Goal: Task Accomplishment & Management: Use online tool/utility

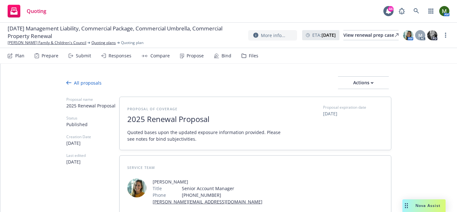
type textarea "x"
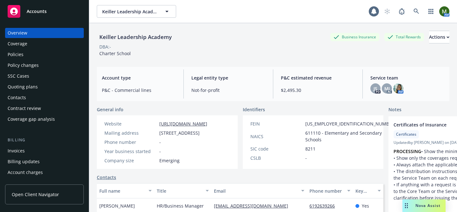
click at [36, 50] on div "Policies" at bounding box center [45, 55] width 74 height 10
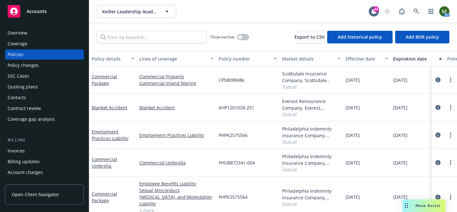
click at [35, 150] on div "Invoices" at bounding box center [45, 151] width 74 height 10
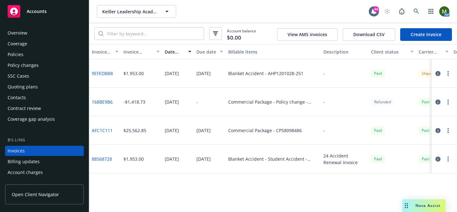
click at [33, 56] on div "Policies" at bounding box center [45, 55] width 74 height 10
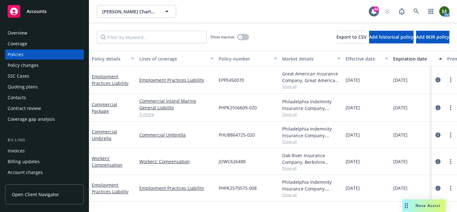
click at [29, 149] on div "Invoices" at bounding box center [45, 151] width 74 height 10
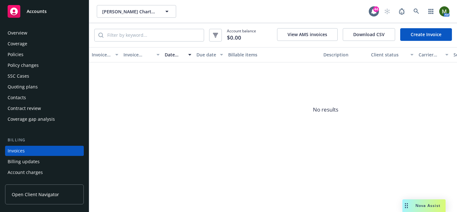
click at [23, 59] on div "Policies" at bounding box center [16, 55] width 16 height 10
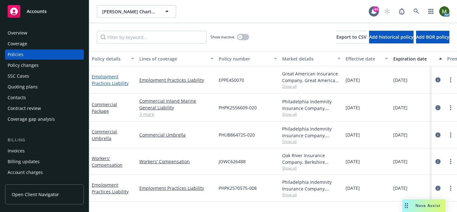
click at [116, 83] on link "Employment Practices Liability" at bounding box center [110, 80] width 37 height 13
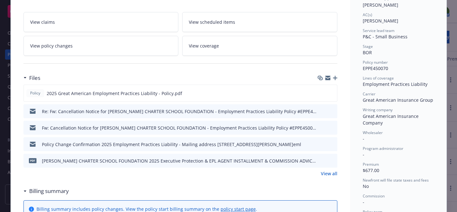
scroll to position [110, 0]
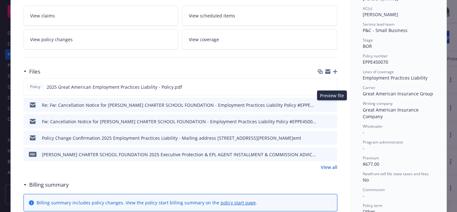
click at [332, 105] on icon "preview file" at bounding box center [332, 105] width 6 height 4
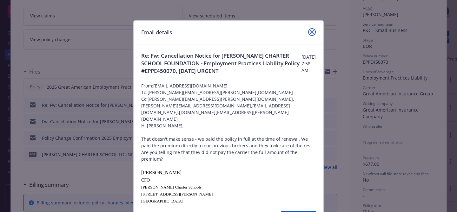
click at [309, 32] on link "close" at bounding box center [312, 32] width 8 height 8
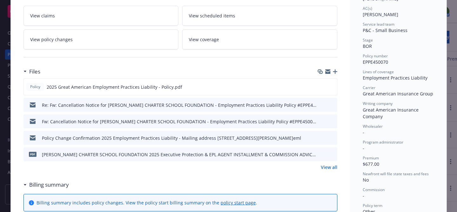
click at [329, 165] on link "View all" at bounding box center [329, 167] width 17 height 7
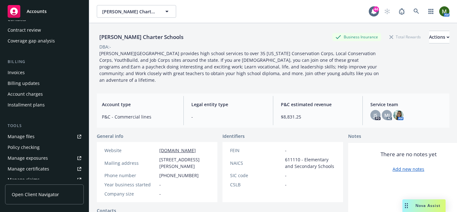
scroll to position [84, 0]
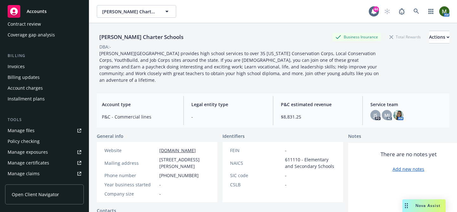
click at [30, 132] on div "Manage files" at bounding box center [21, 131] width 27 height 10
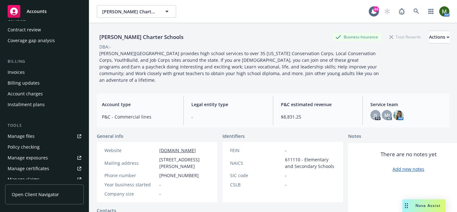
scroll to position [77, 0]
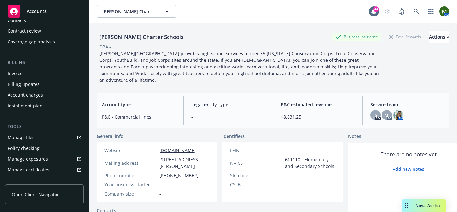
click at [41, 73] on div "Invoices" at bounding box center [45, 74] width 74 height 10
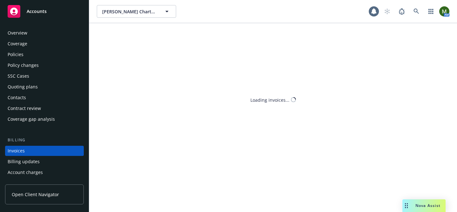
scroll to position [35, 0]
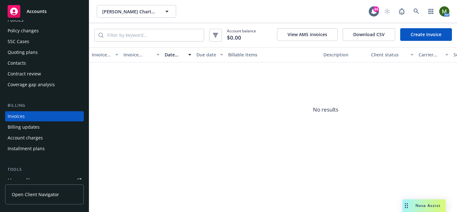
click at [447, 35] on link "Create Invoice" at bounding box center [426, 34] width 52 height 13
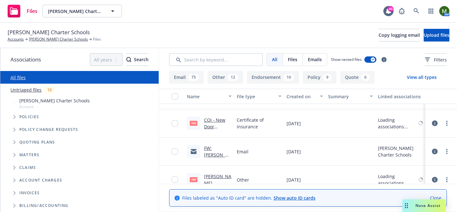
scroll to position [3069, 0]
click at [217, 148] on link "FW: [PERSON_NAME] Charter Schools, 78807985 PathID: 18358846, Effective [DATE],…" at bounding box center [217, 181] width 27 height 73
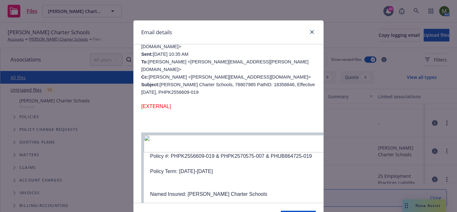
scroll to position [77, 0]
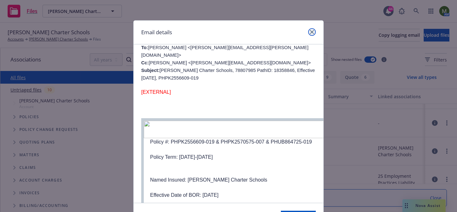
click at [315, 31] on link "close" at bounding box center [312, 32] width 8 height 8
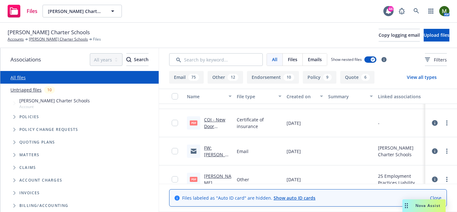
scroll to position [3413, 0]
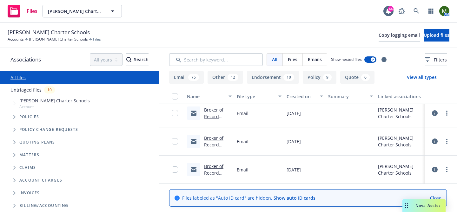
click at [218, 170] on div "Broker of Record Letter for John Muir Charter Schools - Effective Immediately" at bounding box center [218, 169] width 28 height 13
click at [216, 166] on link "Broker of Record Letter for John Muir Charter Schools - Effective Immediately" at bounding box center [217, 189] width 27 height 53
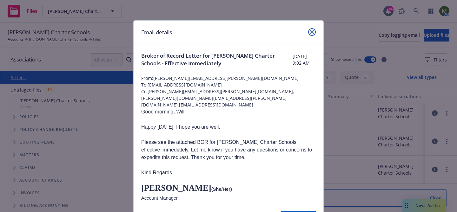
click at [313, 33] on icon "close" at bounding box center [312, 32] width 4 height 4
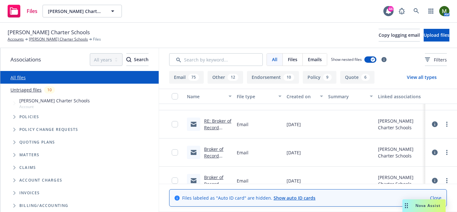
scroll to position [3369, 0]
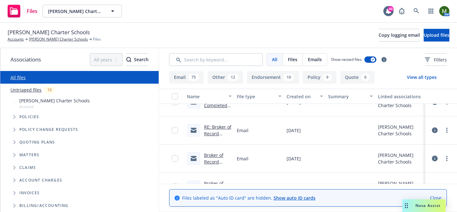
click at [215, 127] on link "RE: Broker of Record Letter for John Muir Charter Schools - Effective Immediate…" at bounding box center [217, 153] width 27 height 59
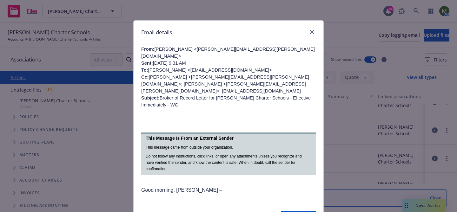
scroll to position [213, 0]
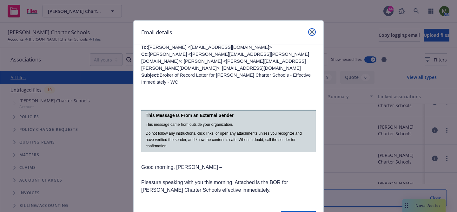
click at [311, 30] on icon "close" at bounding box center [312, 32] width 4 height 4
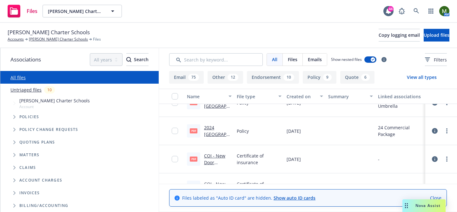
scroll to position [3003, 0]
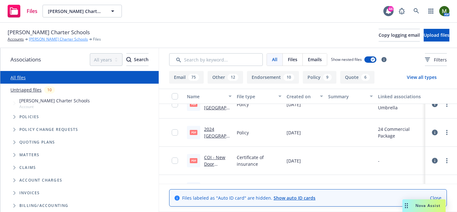
click at [49, 41] on link "John Muir Charter Schools" at bounding box center [58, 40] width 59 height 6
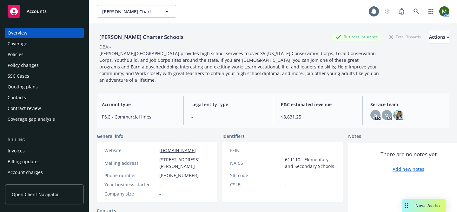
click at [40, 52] on div "Policies" at bounding box center [45, 55] width 74 height 10
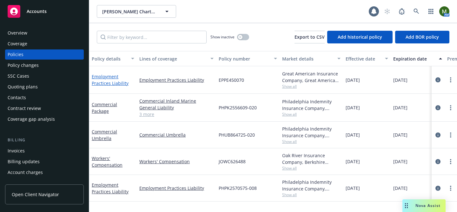
click at [112, 77] on link "Employment Practices Liability" at bounding box center [110, 80] width 37 height 13
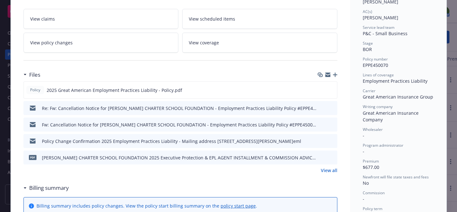
scroll to position [113, 0]
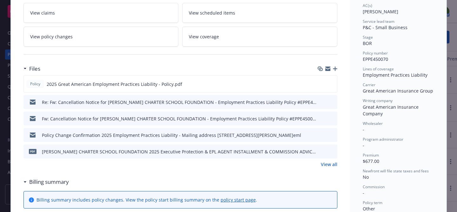
click at [328, 164] on link "View all" at bounding box center [329, 164] width 17 height 7
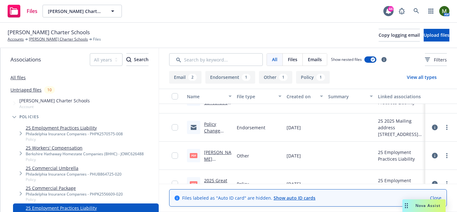
scroll to position [61, 0]
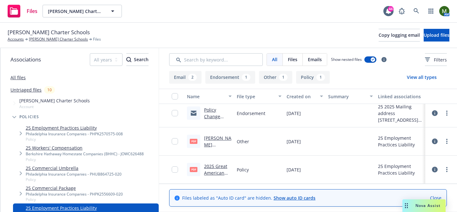
click at [217, 136] on link "[PERSON_NAME] CHARTER SCHOOL FOUNDATION 2025 Executive Protection & EPL AGENT I…" at bounding box center [217, 181] width 27 height 93
click at [62, 38] on link "[PERSON_NAME] Charter Schools" at bounding box center [58, 40] width 59 height 6
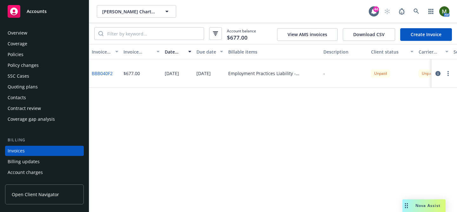
scroll to position [35, 0]
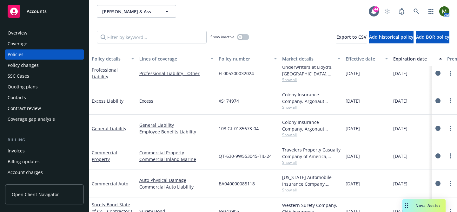
scroll to position [73, 0]
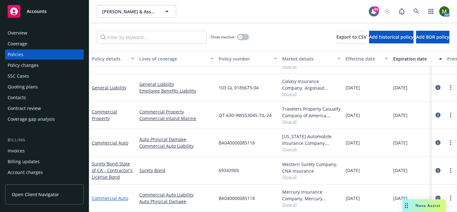
click at [122, 201] on link "Commercial Auto" at bounding box center [110, 199] width 37 height 6
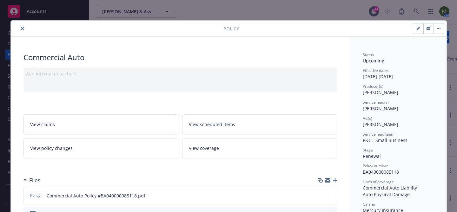
click at [22, 28] on icon "close" at bounding box center [22, 29] width 4 height 4
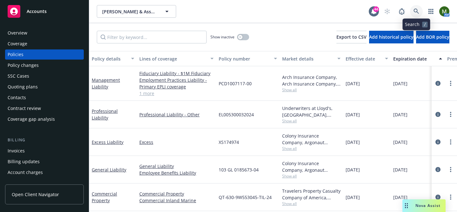
click at [417, 7] on link at bounding box center [416, 11] width 13 height 13
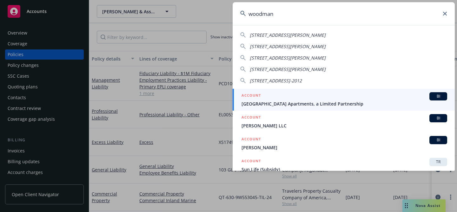
type input "woodman"
click at [265, 96] on div "ACCOUNT BI" at bounding box center [345, 96] width 206 height 8
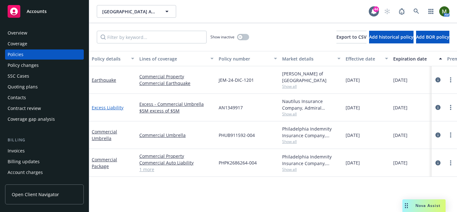
click at [115, 105] on link "Excess Liability" at bounding box center [108, 108] width 32 height 6
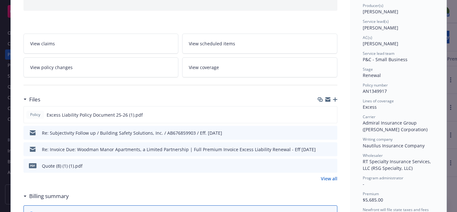
scroll to position [82, 0]
click at [333, 165] on icon "preview file" at bounding box center [332, 165] width 6 height 4
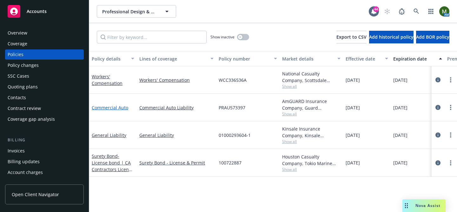
click at [110, 108] on link "Commercial Auto" at bounding box center [110, 108] width 37 height 6
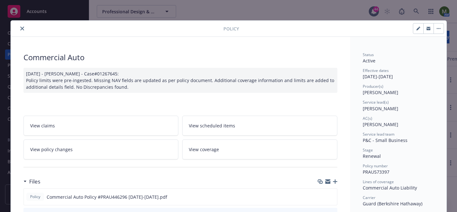
click at [21, 32] on div "Policy" at bounding box center [229, 29] width 436 height 16
click at [22, 31] on button "close" at bounding box center [22, 29] width 8 height 8
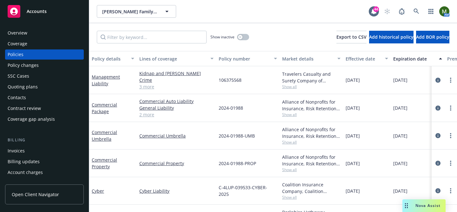
click at [35, 83] on div "Quoting plans" at bounding box center [23, 87] width 30 height 10
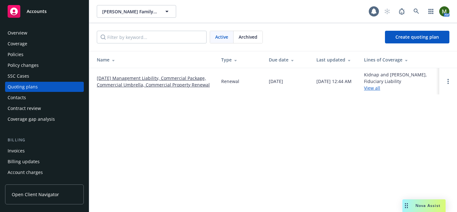
click at [168, 79] on link "[DATE] Management Liability, Commercial Package, Commercial Umbrella, Commercia…" at bounding box center [154, 81] width 114 height 13
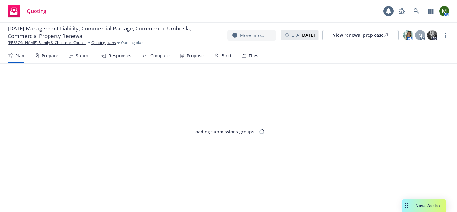
click at [81, 57] on div "Submit" at bounding box center [83, 55] width 15 height 5
click at [124, 57] on div "Responses" at bounding box center [120, 55] width 23 height 5
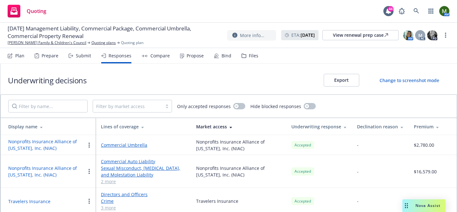
scroll to position [3, 0]
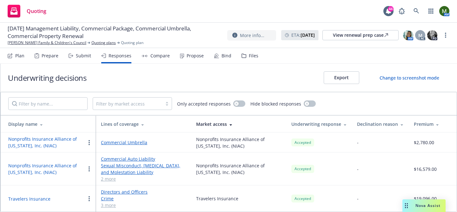
click at [37, 194] on td "Travelers Insurance" at bounding box center [48, 199] width 95 height 26
click at [37, 200] on button "Travelers Insurance" at bounding box center [29, 199] width 42 height 7
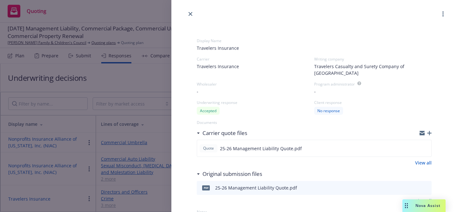
click at [425, 160] on link "View all" at bounding box center [423, 163] width 17 height 7
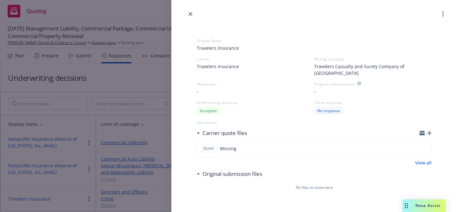
click at [429, 131] on icon "button" at bounding box center [429, 133] width 4 height 4
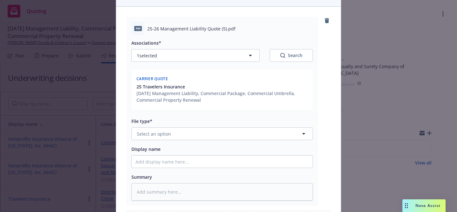
scroll to position [61, 0]
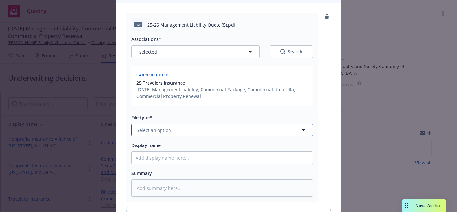
click at [230, 127] on button "Select an option" at bounding box center [222, 130] width 182 height 13
type input "other"
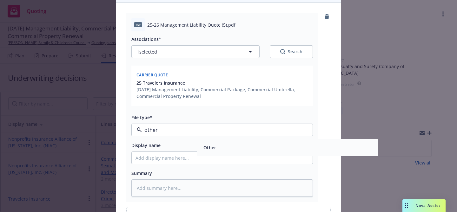
click at [224, 144] on div "Other" at bounding box center [287, 147] width 173 height 9
type textarea "x"
type input "Other"
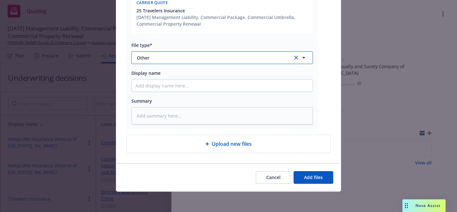
click at [203, 59] on span "Other" at bounding box center [210, 58] width 147 height 7
type input "quote"
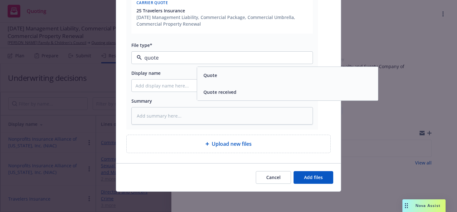
click at [210, 74] on span "Quote" at bounding box center [210, 75] width 14 height 7
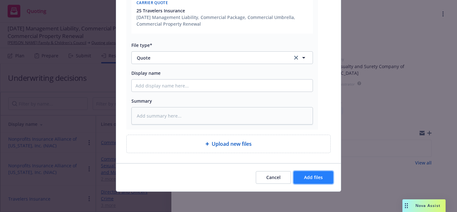
click at [316, 180] on span "Add files" at bounding box center [313, 178] width 19 height 6
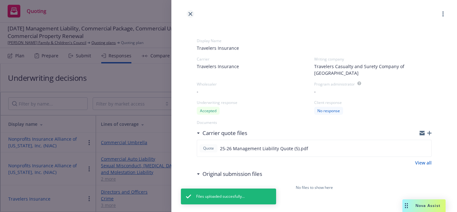
click at [191, 14] on icon "close" at bounding box center [191, 14] width 4 height 4
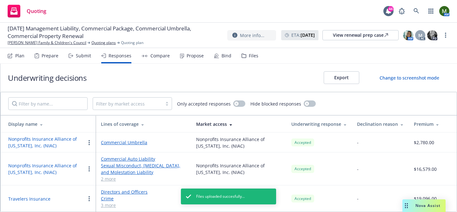
click at [187, 56] on div "Propose" at bounding box center [195, 55] width 17 height 5
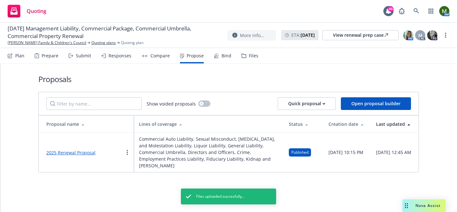
click at [73, 151] on link "2025 Renewal Proposal" at bounding box center [70, 153] width 49 height 6
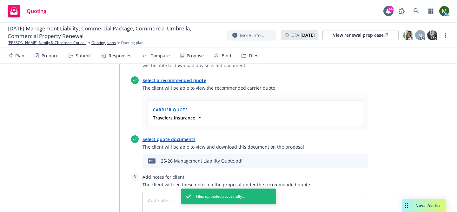
scroll to position [287, 0]
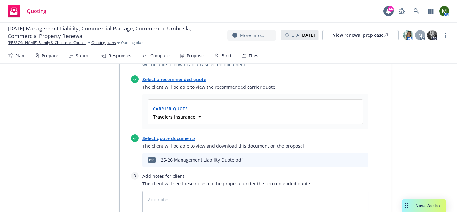
click at [363, 157] on icon "archive file" at bounding box center [362, 159] width 4 height 5
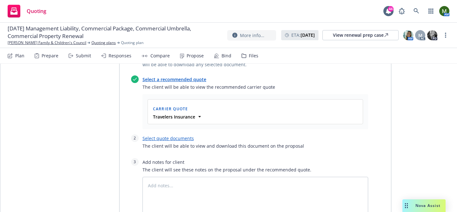
click at [183, 136] on link "Select quote documents" at bounding box center [168, 139] width 51 height 6
click at [186, 136] on link "Select quote documents" at bounding box center [168, 139] width 51 height 6
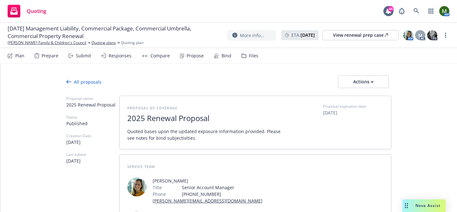
scroll to position [0, 0]
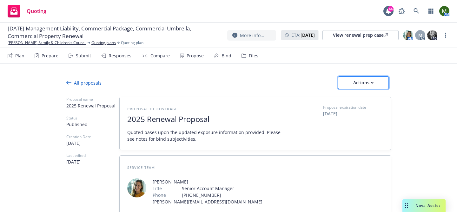
click at [349, 85] on div "Actions" at bounding box center [364, 83] width 30 height 12
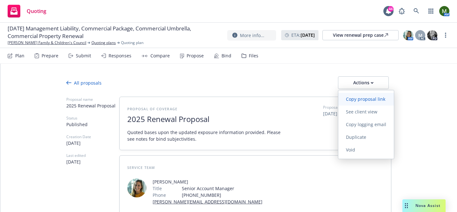
click at [350, 99] on span "Copy proposal link" at bounding box center [365, 99] width 55 height 6
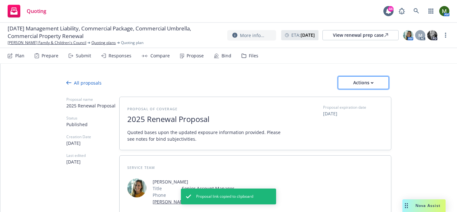
click at [348, 80] on button "Actions" at bounding box center [363, 83] width 51 height 13
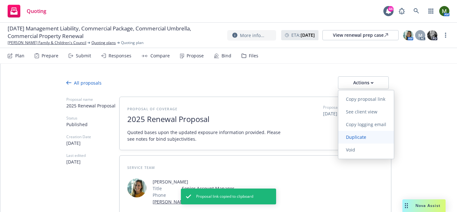
click at [354, 139] on span "Duplicate" at bounding box center [356, 137] width 36 height 6
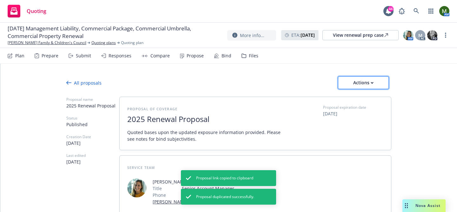
click at [358, 83] on div "Actions" at bounding box center [364, 83] width 30 height 12
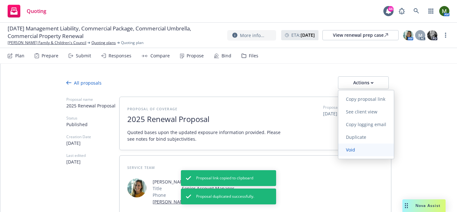
click at [355, 150] on span "Void" at bounding box center [350, 150] width 24 height 6
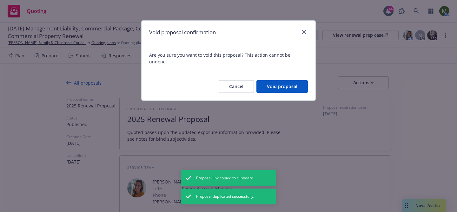
click at [285, 80] on button "Void proposal" at bounding box center [282, 86] width 51 height 13
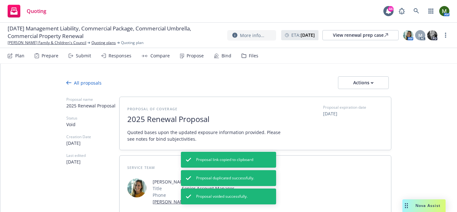
click at [195, 58] on div "Propose" at bounding box center [195, 55] width 17 height 5
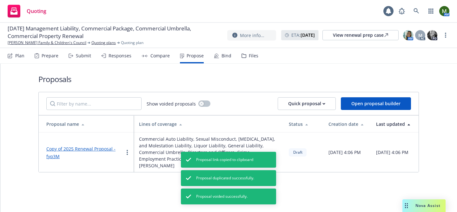
click at [83, 146] on link "Copy of 2025 Renewal Proposal - fyq3M" at bounding box center [80, 153] width 69 height 14
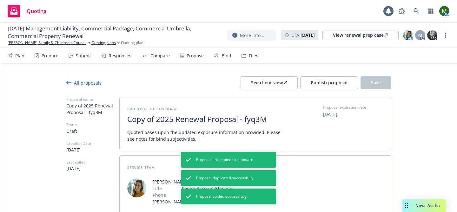
type textarea "x"
drag, startPoint x: 156, startPoint y: 122, endPoint x: 122, endPoint y: 121, distance: 34.3
click at [122, 121] on div "Proposal of coverage Copy of 2025 Renewal Proposal - fyq3M Quoted bases upon th…" at bounding box center [255, 123] width 271 height 53
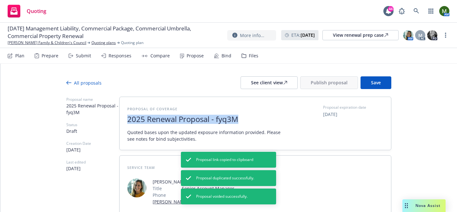
drag, startPoint x: 241, startPoint y: 125, endPoint x: 211, endPoint y: 122, distance: 30.0
click at [213, 122] on div "Proposal of coverage 2025 Renewal Proposal - fyq3M Quoted bases upon the update…" at bounding box center [205, 124] width 156 height 38
drag, startPoint x: 210, startPoint y: 121, endPoint x: 252, endPoint y: 119, distance: 42.0
click at [252, 119] on span "2025 Renewal Proposal - fyq3M" at bounding box center [205, 119] width 156 height 9
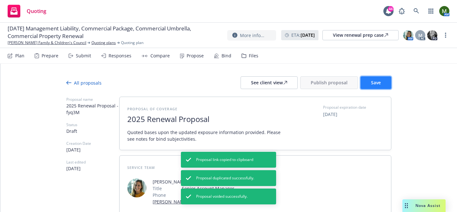
click at [377, 82] on span "Save" at bounding box center [376, 83] width 10 height 6
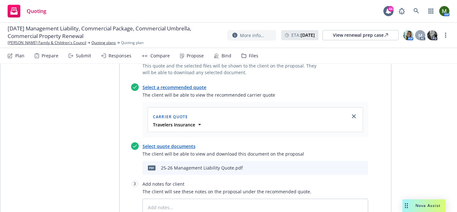
scroll to position [286, 0]
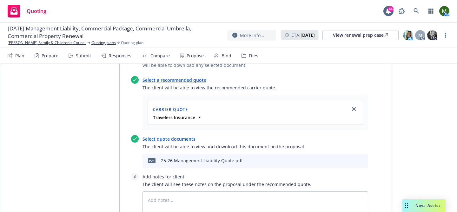
click at [363, 158] on icon "archive file" at bounding box center [362, 160] width 4 height 5
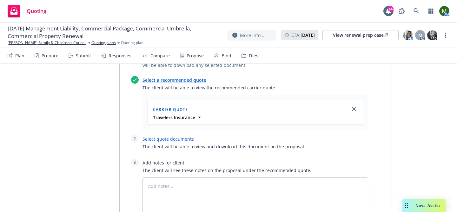
click at [185, 136] on link "Select quote documents" at bounding box center [168, 139] width 51 height 6
type textarea "x"
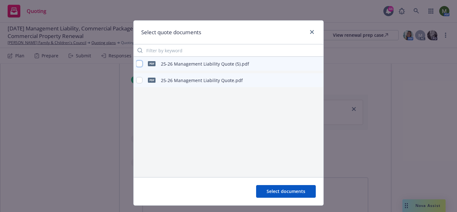
click at [140, 64] on input "checkbox" at bounding box center [139, 64] width 6 height 6
checkbox input "true"
click at [300, 190] on span "Select documents" at bounding box center [286, 192] width 39 height 6
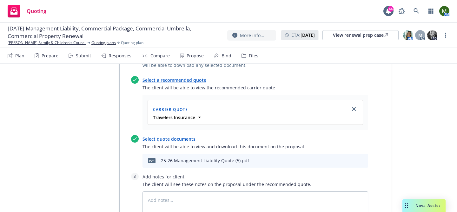
scroll to position [0, 0]
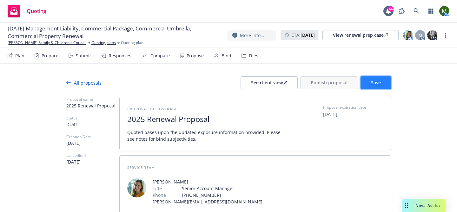
click at [372, 83] on span "Save" at bounding box center [376, 83] width 10 height 6
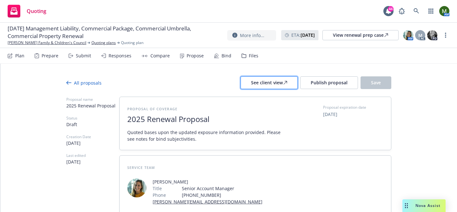
click at [281, 81] on div "See client view" at bounding box center [269, 83] width 36 height 12
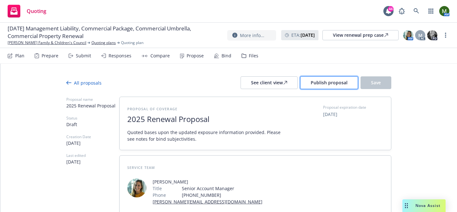
click at [335, 86] on button "Publish proposal" at bounding box center [329, 83] width 58 height 13
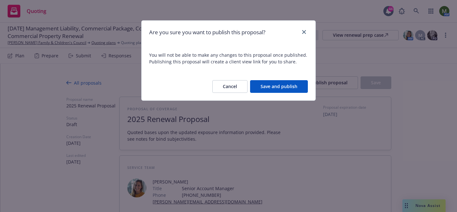
click at [290, 84] on button "Save and publish" at bounding box center [279, 86] width 58 height 13
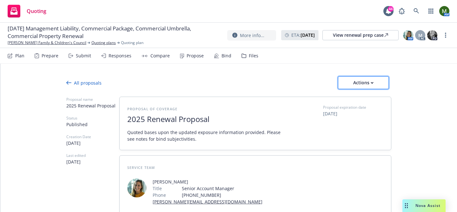
click at [366, 85] on div "Actions" at bounding box center [364, 83] width 30 height 12
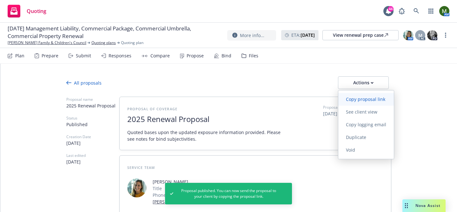
click at [363, 102] on span "Copy proposal link" at bounding box center [365, 99] width 55 height 6
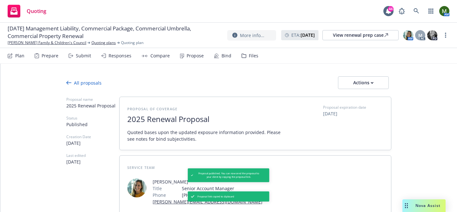
type textarea "x"
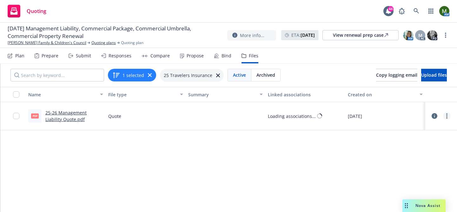
click at [450, 118] on link "more" at bounding box center [447, 116] width 8 height 8
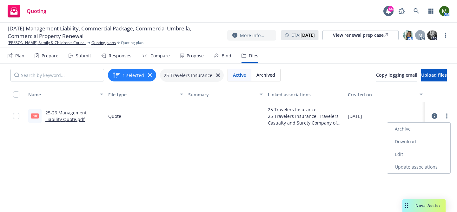
click at [408, 130] on link "Archive" at bounding box center [418, 129] width 63 height 13
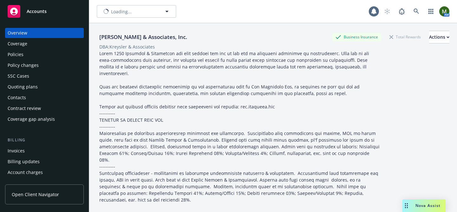
click at [37, 55] on div "Policies" at bounding box center [45, 55] width 74 height 10
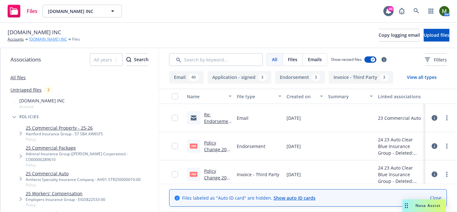
click at [35, 40] on link "[DOMAIN_NAME] INC" at bounding box center [48, 40] width 38 height 6
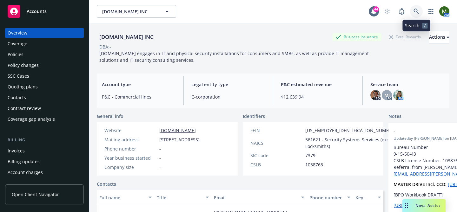
click at [418, 11] on icon at bounding box center [417, 12] width 6 height 6
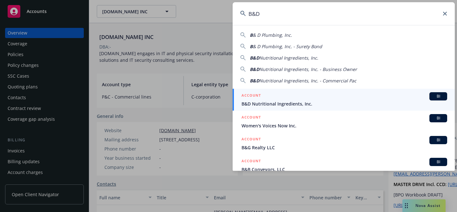
type input "B&D"
click at [257, 93] on h5 "ACCOUNT" at bounding box center [251, 96] width 19 height 8
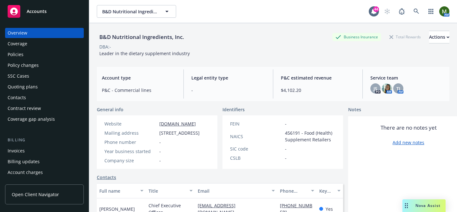
click at [53, 54] on div "Policies" at bounding box center [45, 55] width 74 height 10
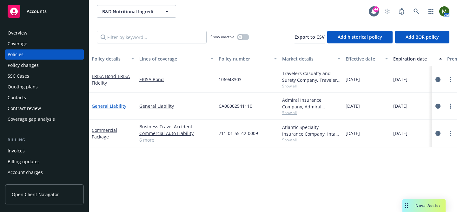
click at [106, 103] on link "General Liability" at bounding box center [109, 106] width 35 height 6
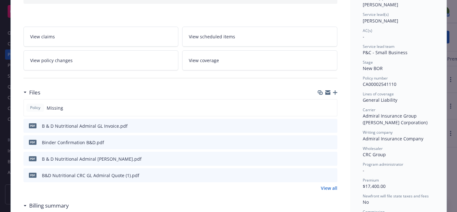
scroll to position [89, 0]
click at [329, 156] on icon "preview file" at bounding box center [332, 158] width 6 height 4
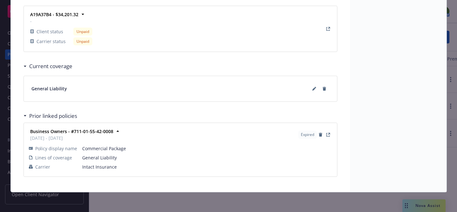
scroll to position [585, 0]
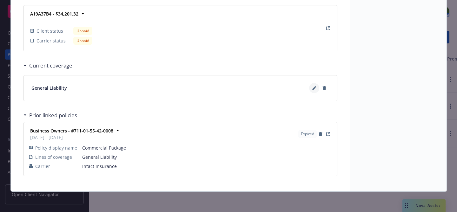
click at [315, 89] on icon at bounding box center [314, 88] width 4 height 4
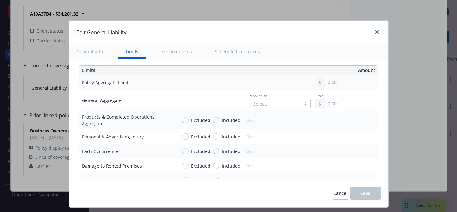
scroll to position [176, 0]
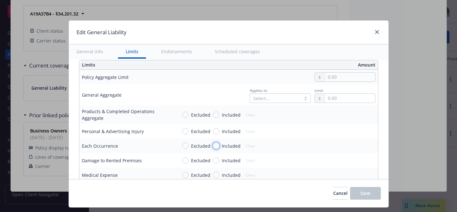
click at [216, 148] on input "Included" at bounding box center [216, 146] width 6 height 6
radio input "true"
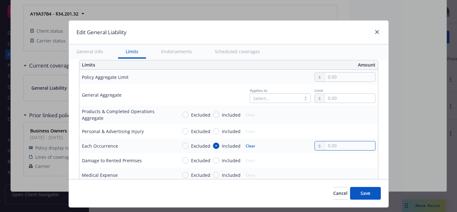
click at [358, 144] on input "text" at bounding box center [350, 146] width 50 height 9
type input "1,000,000.00"
click at [347, 92] on button "$1,000,000.00" at bounding box center [346, 95] width 55 height 12
click at [339, 100] on input "text" at bounding box center [350, 98] width 50 height 9
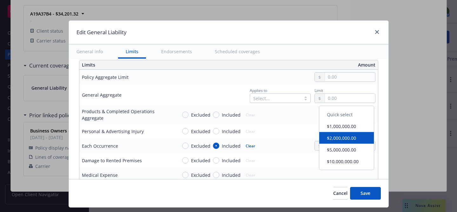
click at [336, 136] on button "$2,000,000.00" at bounding box center [346, 138] width 55 height 12
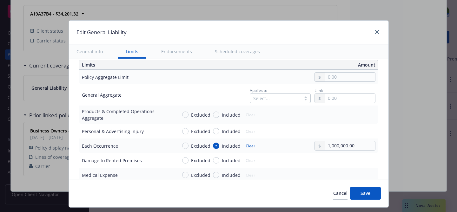
type input "2,000,000.00"
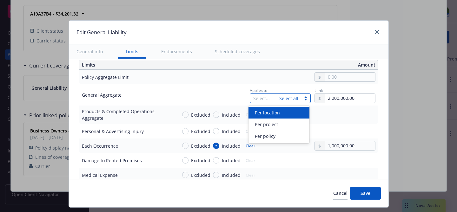
click at [286, 101] on div "Select... Select all" at bounding box center [280, 99] width 61 height 10
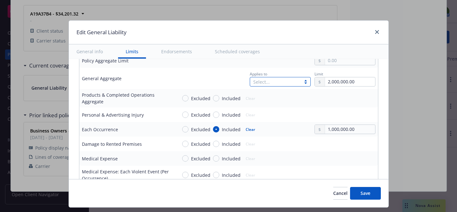
scroll to position [195, 0]
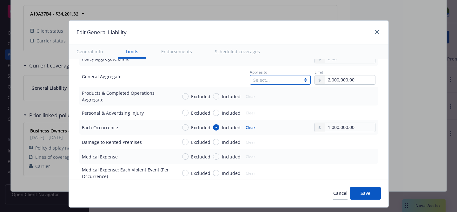
click at [219, 95] on div "Included" at bounding box center [227, 96] width 28 height 7
click at [219, 95] on input "Included" at bounding box center [216, 96] width 6 height 6
radio input "true"
click at [321, 97] on div at bounding box center [320, 96] width 10 height 9
click at [331, 98] on input "text" at bounding box center [350, 96] width 50 height 9
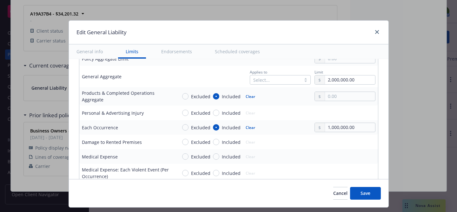
click at [334, 134] on button "$2,000,000.00" at bounding box center [346, 136] width 55 height 12
type input "2,000,000.00"
click at [216, 112] on input "Included" at bounding box center [216, 113] width 6 height 6
radio input "true"
click at [328, 112] on input "text" at bounding box center [350, 113] width 50 height 9
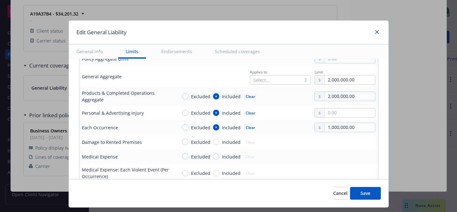
click at [337, 140] on button "$1,000,000.00" at bounding box center [346, 141] width 55 height 12
type input "1,000,000.00"
click at [219, 141] on input "Included" at bounding box center [216, 142] width 6 height 6
radio input "true"
click at [337, 143] on input "text" at bounding box center [350, 142] width 50 height 9
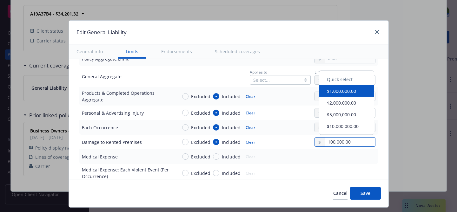
type input "100,000.00"
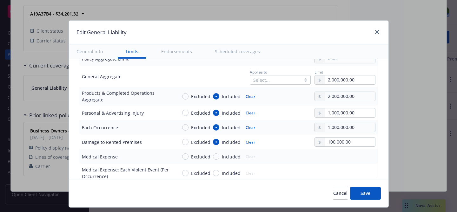
click at [416, 145] on div "Edit General Liability General info Limits Endorsements Scheduled coverages Dis…" at bounding box center [228, 106] width 457 height 212
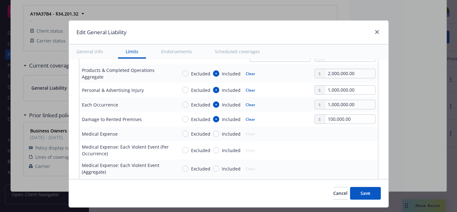
scroll to position [216, 0]
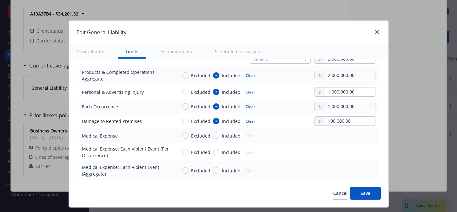
click at [219, 137] on span "Included" at bounding box center [229, 136] width 21 height 7
click at [219, 137] on input "Included" at bounding box center [216, 136] width 6 height 6
radio input "true"
click at [345, 135] on input "text" at bounding box center [350, 135] width 50 height 9
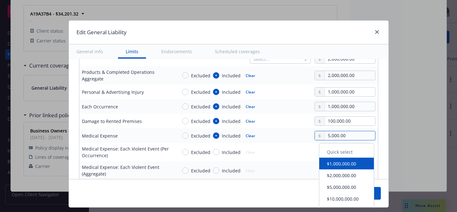
type input "5,000.00"
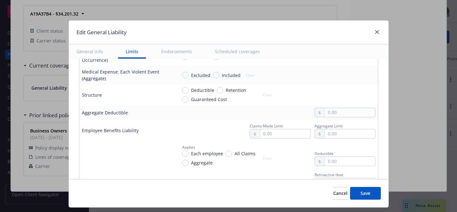
scroll to position [312, 0]
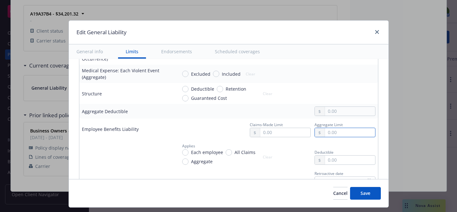
click at [335, 131] on input "text" at bounding box center [350, 132] width 50 height 9
click at [335, 161] on button "$1,000,000.00" at bounding box center [346, 161] width 55 height 12
type input "1,000,000.00"
click at [358, 197] on button "Save" at bounding box center [365, 193] width 31 height 13
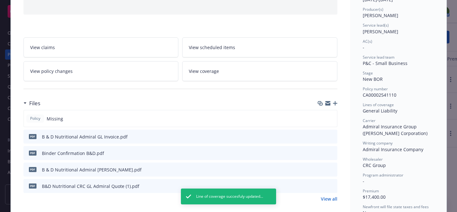
scroll to position [0, 0]
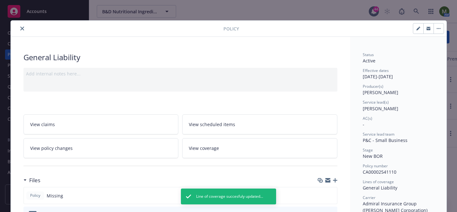
click at [24, 24] on div "Policy" at bounding box center [229, 29] width 436 height 16
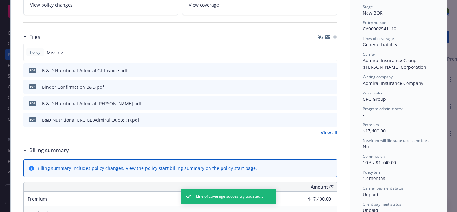
scroll to position [115, 0]
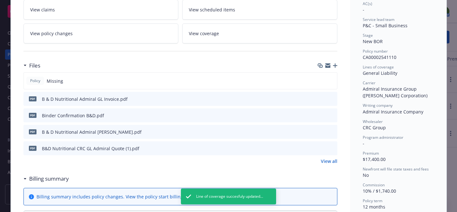
click at [199, 12] on span "View scheduled items" at bounding box center [212, 9] width 46 height 7
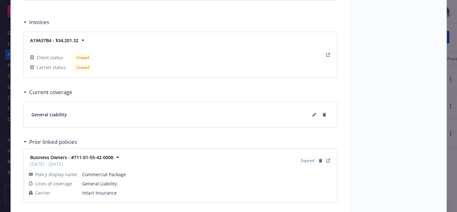
scroll to position [559, 0]
click at [314, 115] on icon at bounding box center [314, 114] width 4 height 4
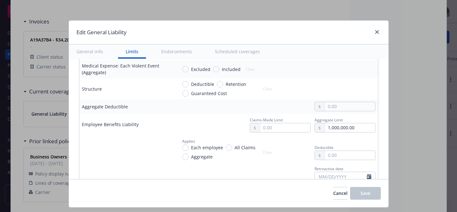
scroll to position [270, 0]
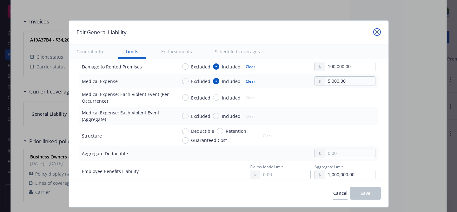
click at [377, 31] on icon "close" at bounding box center [377, 32] width 4 height 4
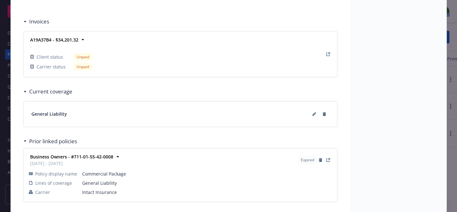
scroll to position [0, 0]
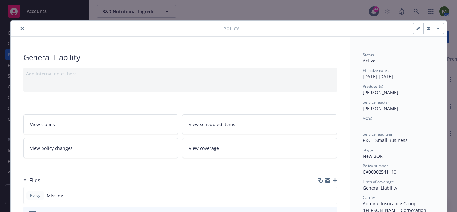
click at [24, 30] on button "close" at bounding box center [22, 29] width 8 height 8
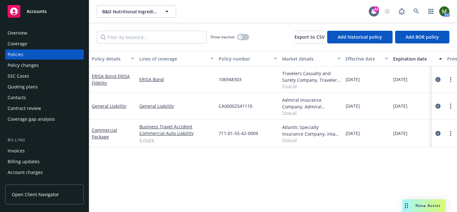
click at [146, 141] on link "6 more" at bounding box center [176, 140] width 74 height 7
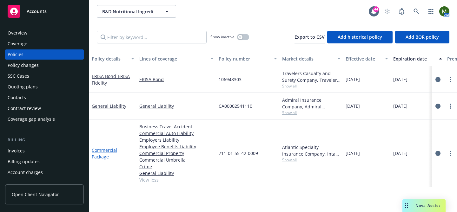
click at [113, 151] on link "Commercial Package" at bounding box center [104, 153] width 25 height 13
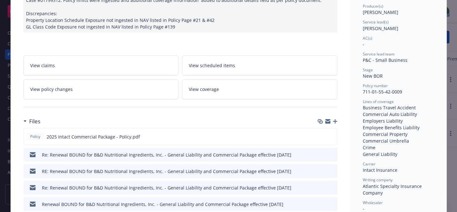
scroll to position [85, 0]
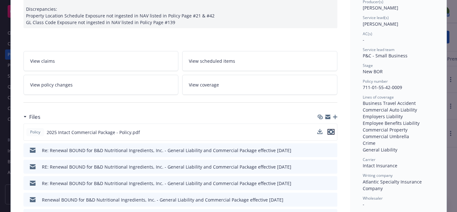
click at [333, 130] on icon "preview file" at bounding box center [331, 132] width 6 height 4
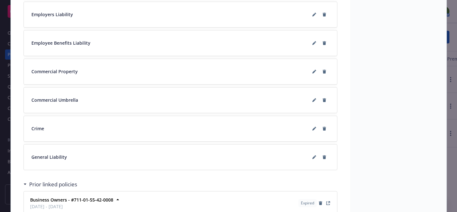
scroll to position [739, 0]
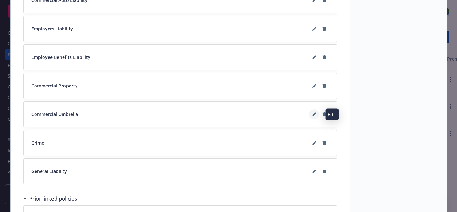
click at [316, 113] on icon at bounding box center [316, 114] width 2 height 2
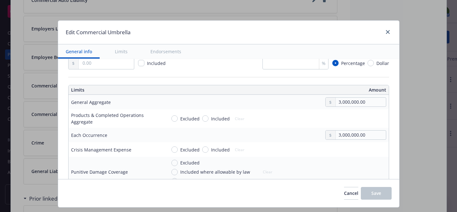
type textarea "x"
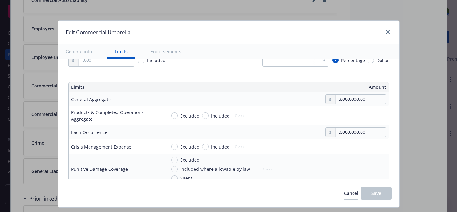
scroll to position [155, 0]
click at [344, 189] on button "Cancel" at bounding box center [351, 193] width 14 height 13
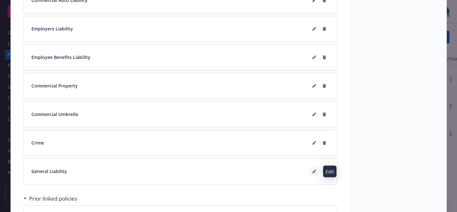
click at [312, 168] on button at bounding box center [314, 172] width 10 height 10
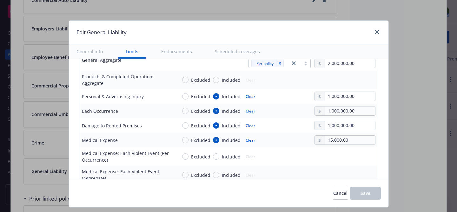
scroll to position [210, 0]
click at [377, 32] on icon "close" at bounding box center [377, 32] width 4 height 4
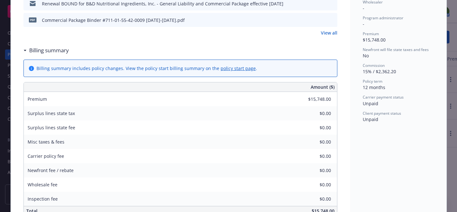
scroll to position [0, 0]
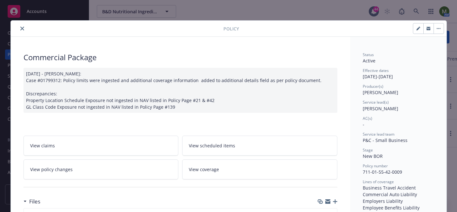
click at [22, 28] on icon "close" at bounding box center [22, 29] width 4 height 4
